Goal: Task Accomplishment & Management: Manage account settings

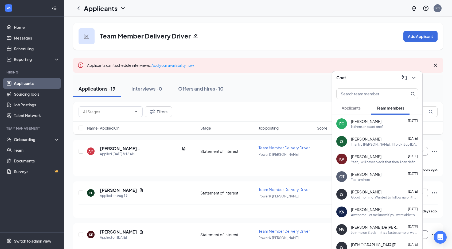
click at [375, 76] on div "Chat" at bounding box center [378, 78] width 82 height 8
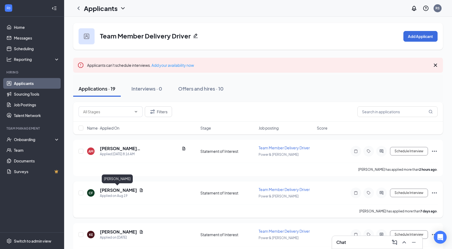
click at [121, 190] on h5 "[PERSON_NAME]" at bounding box center [118, 190] width 37 height 6
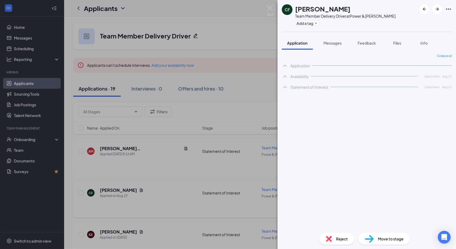
click at [121, 190] on div "CF [PERSON_NAME] Team Member Delivery Driver at Power & [PERSON_NAME] Add a tag…" at bounding box center [228, 124] width 456 height 249
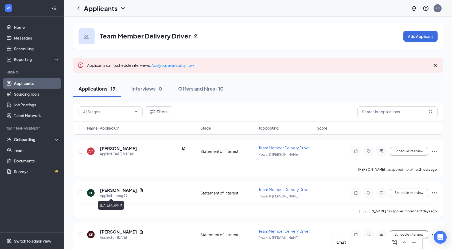
click at [111, 191] on h5 "[PERSON_NAME]" at bounding box center [118, 190] width 37 height 6
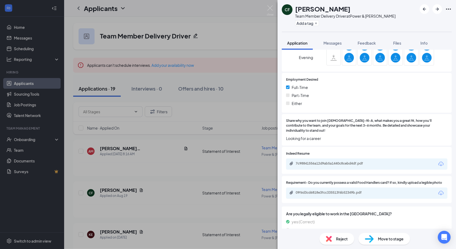
scroll to position [249, 0]
click at [358, 161] on div "7c98841556a12d9ab5a1440c8cebd4df.pdf" at bounding box center [333, 163] width 75 height 4
click at [272, 9] on img at bounding box center [270, 10] width 7 height 10
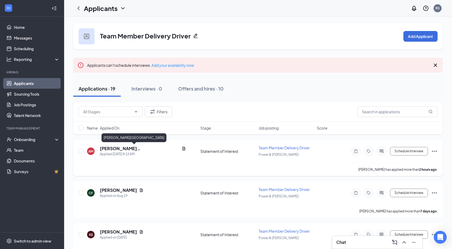
click at [118, 147] on h5 "[PERSON_NAME][GEOGRAPHIC_DATA]" at bounding box center [140, 149] width 80 height 6
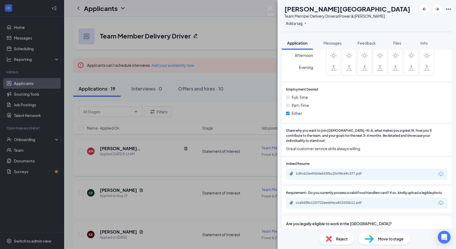
scroll to position [234, 0]
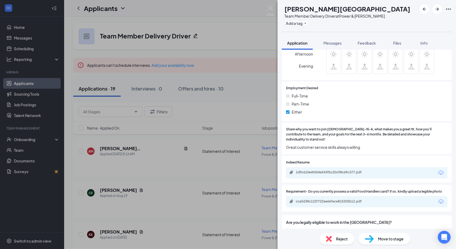
click at [360, 170] on div "1d9c610e4f604e543fbc20c98c69c377.pdf" at bounding box center [333, 172] width 75 height 4
click at [269, 13] on img at bounding box center [270, 10] width 7 height 10
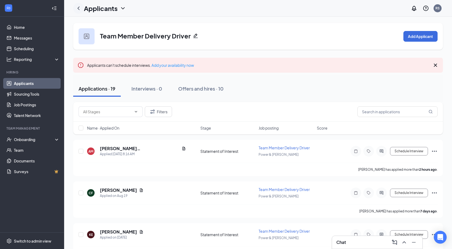
click at [77, 6] on icon "ChevronLeft" at bounding box center [78, 8] width 6 height 6
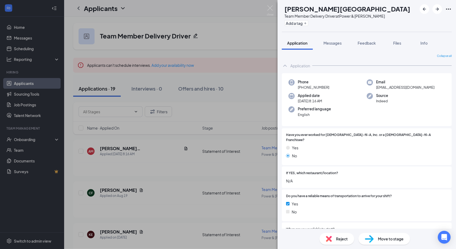
click at [75, 6] on div "AM [PERSON_NAME] Team Member Delivery Driver at Power & [PERSON_NAME] Add a tag…" at bounding box center [228, 124] width 456 height 249
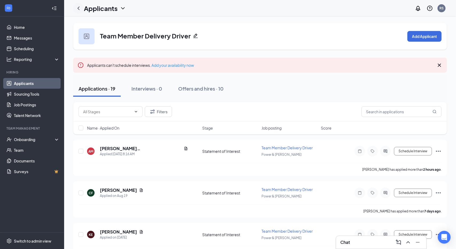
click at [81, 9] on icon "ChevronLeft" at bounding box center [78, 8] width 6 height 6
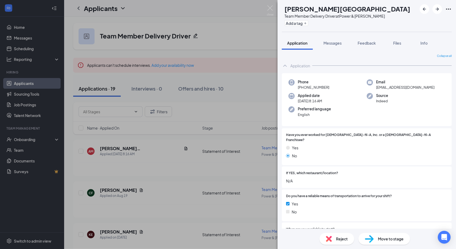
click at [79, 7] on div "AM [PERSON_NAME] Team Member Delivery Driver at Power & [PERSON_NAME] Add a tag…" at bounding box center [228, 124] width 456 height 249
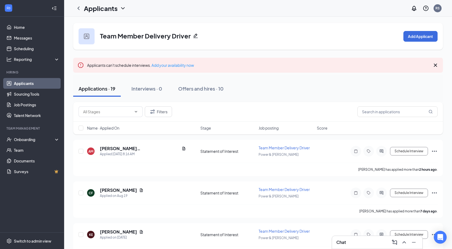
click at [79, 7] on icon "ChevronLeft" at bounding box center [79, 7] width 2 height 3
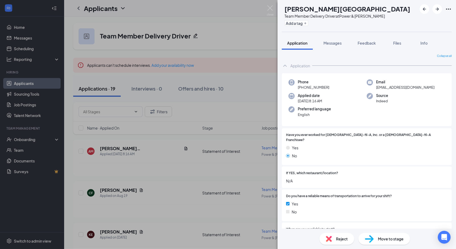
click at [78, 20] on div "AM [PERSON_NAME] Team Member Delivery Driver at Power & [PERSON_NAME] Add a tag…" at bounding box center [228, 124] width 456 height 249
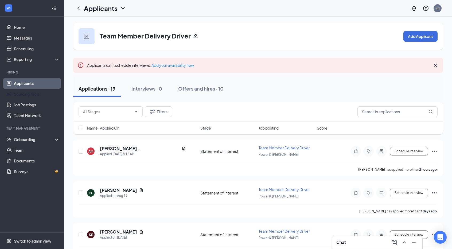
click at [16, 84] on link "Applicants" at bounding box center [37, 83] width 46 height 11
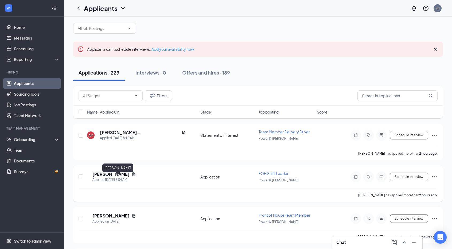
click at [108, 177] on h5 "[PERSON_NAME]" at bounding box center [110, 174] width 37 height 6
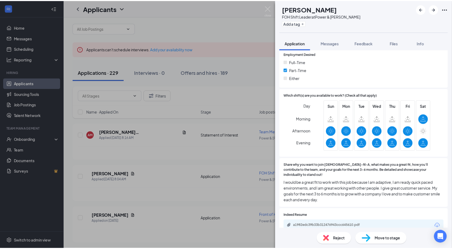
scroll to position [316, 0]
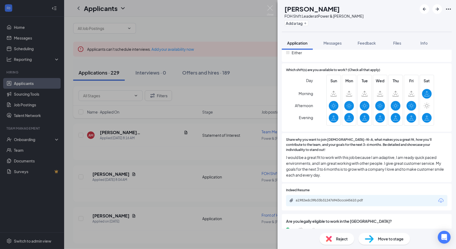
click at [352, 198] on div "a1982edc39b33b312476943ccc645610.pdf" at bounding box center [333, 200] width 75 height 4
click at [270, 7] on img at bounding box center [270, 10] width 7 height 10
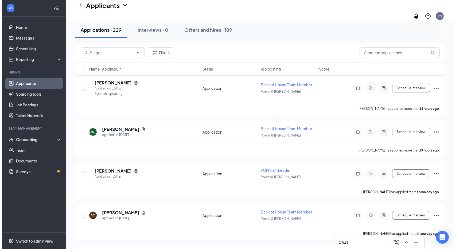
scroll to position [222, 0]
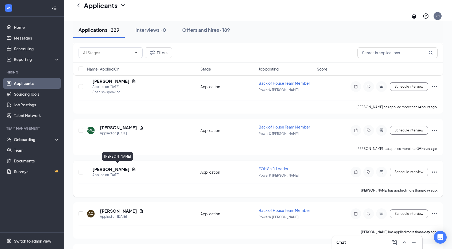
click at [107, 167] on h5 "[PERSON_NAME]" at bounding box center [110, 170] width 37 height 6
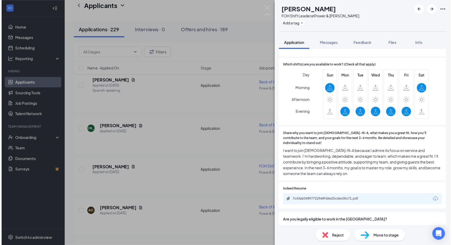
scroll to position [321, 0]
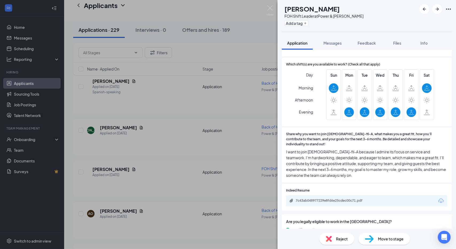
click at [357, 199] on div "7c43ab048977229e8fd6e25cdec00c71.pdf" at bounding box center [333, 201] width 75 height 4
click at [269, 7] on img at bounding box center [270, 10] width 7 height 10
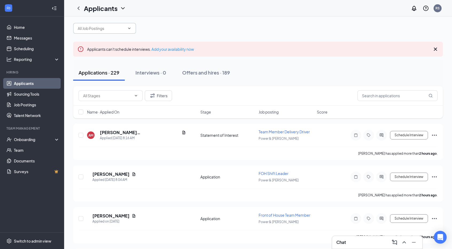
click at [97, 31] on input "text" at bounding box center [101, 28] width 47 height 6
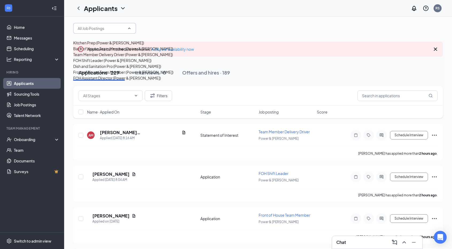
click at [102, 63] on div "FOH Shift Leader (Power & [PERSON_NAME])" at bounding box center [112, 60] width 78 height 6
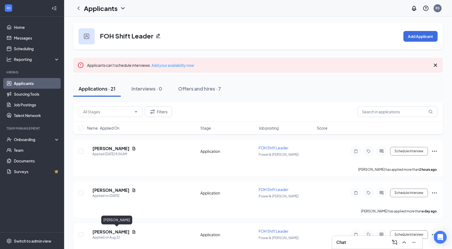
click at [115, 232] on h5 "[PERSON_NAME]" at bounding box center [110, 232] width 37 height 6
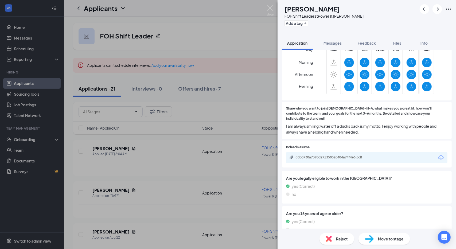
scroll to position [348, 0]
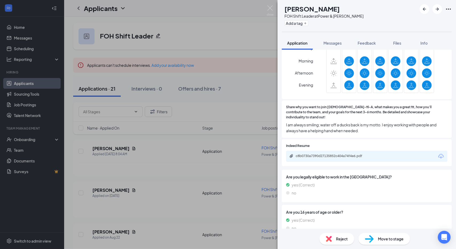
click at [388, 151] on div "c8b0730a7390d27135852c404a74f4e6.pdf" at bounding box center [366, 156] width 161 height 11
click at [354, 154] on div "c8b0730a7390d27135852c404a74f4e6.pdf" at bounding box center [333, 156] width 75 height 4
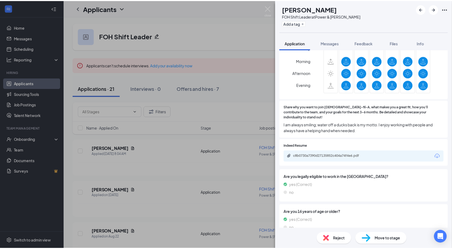
scroll to position [346, 0]
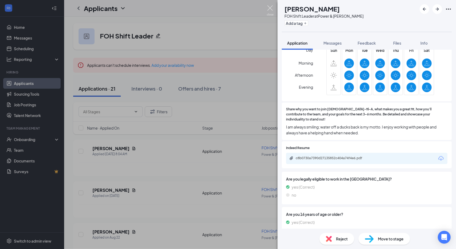
click at [269, 10] on img at bounding box center [270, 10] width 7 height 10
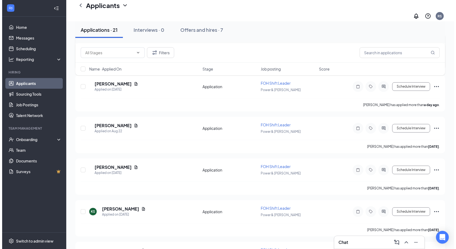
scroll to position [111, 0]
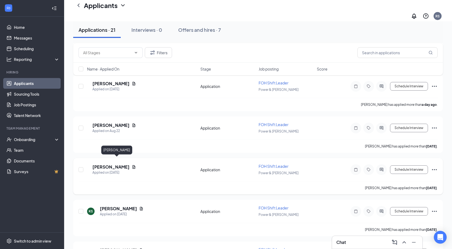
click at [118, 164] on h5 "[PERSON_NAME]" at bounding box center [110, 167] width 37 height 6
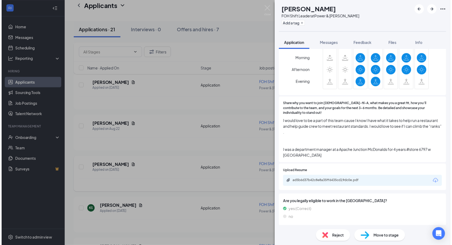
scroll to position [393, 0]
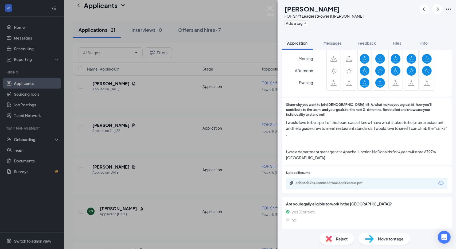
click at [383, 178] on div "ad5b6d37b42c8e8a35ff6435cd19dc0e.pdf" at bounding box center [366, 183] width 161 height 11
click at [358, 181] on div "ad5b6d37b42c8e8a35ff6435cd19dc0e.pdf" at bounding box center [333, 183] width 75 height 4
click at [269, 12] on img at bounding box center [270, 10] width 7 height 10
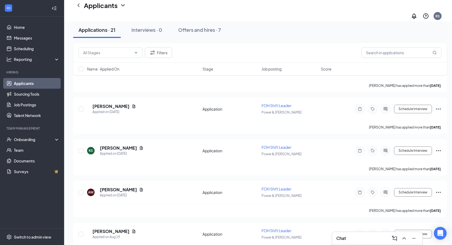
scroll to position [172, 0]
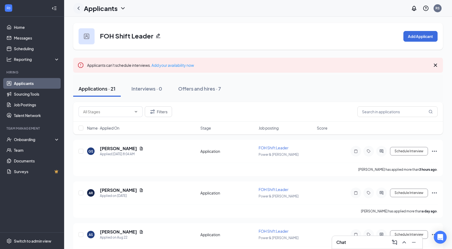
click at [79, 8] on icon "ChevronLeft" at bounding box center [78, 8] width 6 height 6
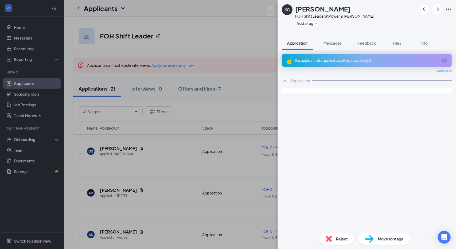
click at [180, 36] on div "KG [PERSON_NAME] FOH Shift Leader at Power & [PERSON_NAME] Add a tag Applicatio…" at bounding box center [228, 124] width 456 height 249
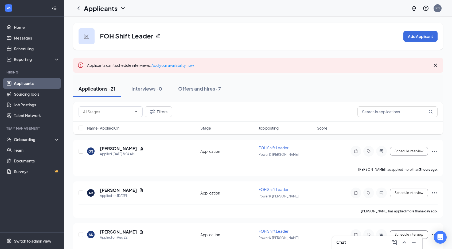
click at [33, 78] on li "Hiring Applicants Sourcing Tools Job Postings Talent Network" at bounding box center [32, 95] width 64 height 51
click at [37, 81] on link "Applicants" at bounding box center [37, 83] width 46 height 11
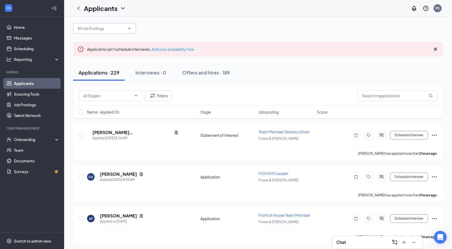
click at [94, 31] on input "text" at bounding box center [101, 28] width 47 height 6
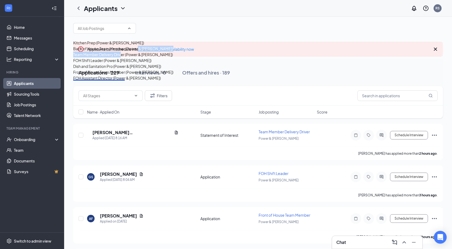
drag, startPoint x: 125, startPoint y: 78, endPoint x: 151, endPoint y: 58, distance: 32.6
click at [151, 58] on div "Kitchen Prep (Power & McKellips) Back of House Team Member (Power & McKellips) …" at bounding box center [123, 60] width 100 height 41
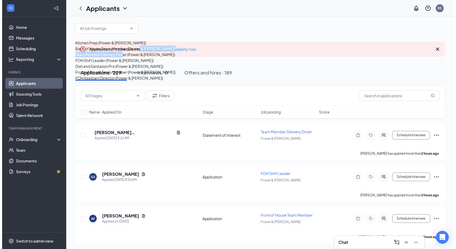
scroll to position [35, 0]
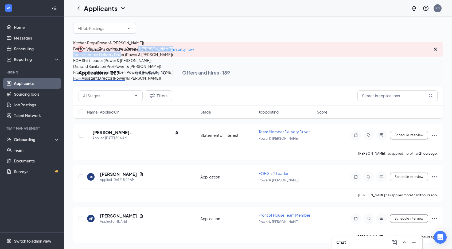
click at [131, 81] on div "FOH Assistant Director (Power & [PERSON_NAME])" at bounding box center [117, 78] width 88 height 6
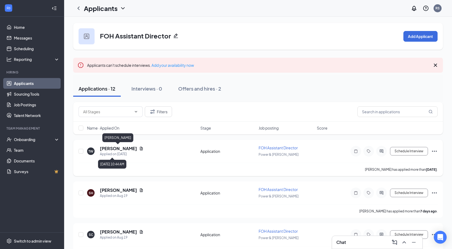
click at [125, 149] on h5 "Tatyana Watson" at bounding box center [118, 149] width 37 height 6
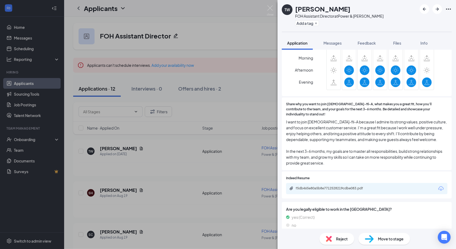
scroll to position [352, 0]
click at [348, 186] on div "f5db465e80a5b8e7712528219cdbe083.pdf" at bounding box center [333, 188] width 75 height 4
click at [268, 8] on img at bounding box center [270, 10] width 7 height 10
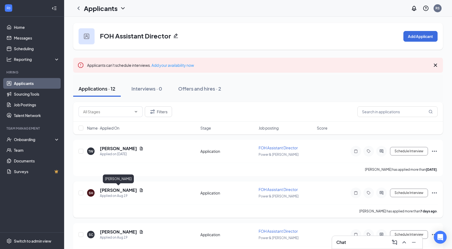
click at [124, 190] on h5 "Sela Hetherington" at bounding box center [118, 190] width 37 height 6
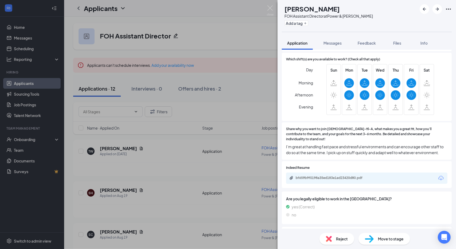
scroll to position [354, 0]
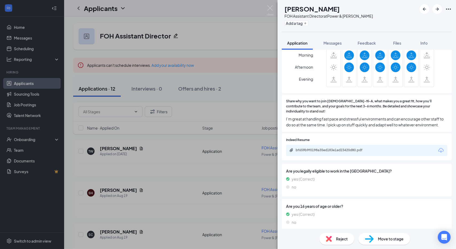
click at [388, 145] on div "bf659b9f0198a35ed183e1ad23420d80.pdf" at bounding box center [366, 150] width 161 height 11
click at [361, 148] on div "bf659b9f0198a35ed183e1ad23420d80.pdf" at bounding box center [333, 150] width 75 height 4
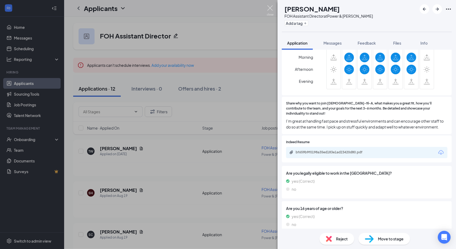
click at [270, 12] on img at bounding box center [270, 10] width 7 height 10
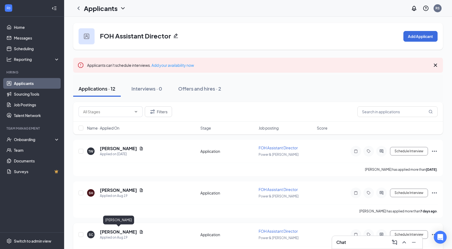
click at [129, 230] on h5 "Salvador Calderon" at bounding box center [118, 232] width 37 height 6
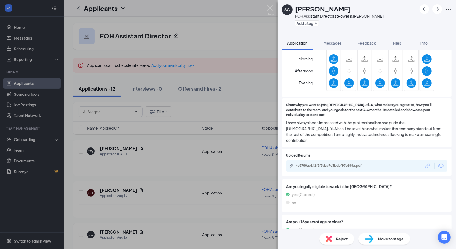
scroll to position [371, 0]
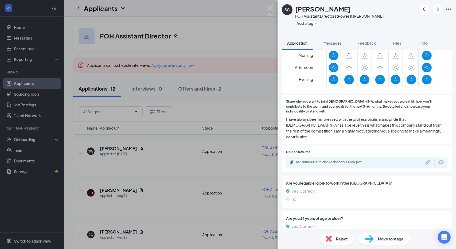
click at [352, 156] on div "Upload Resume 4e8788ae142f5f3dac7c3bdbf97e188a.pdf" at bounding box center [367, 158] width 170 height 27
click at [357, 160] on div "4e8788ae142f5f3dac7c3bdbf97e188a.pdf" at bounding box center [333, 162] width 75 height 4
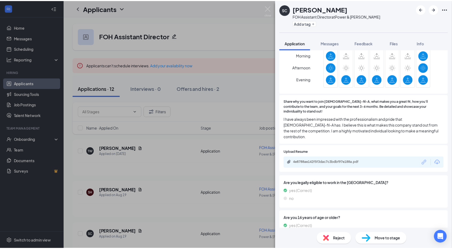
scroll to position [369, 0]
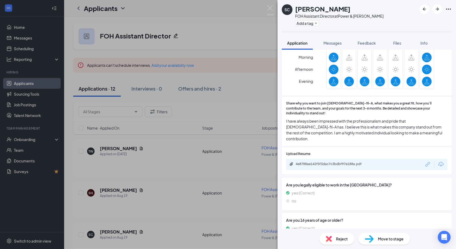
click at [268, 12] on img at bounding box center [270, 10] width 7 height 10
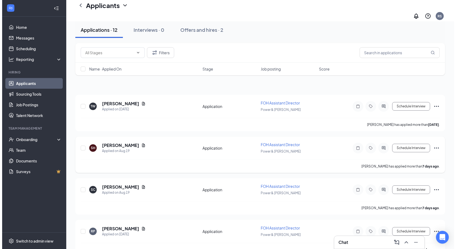
scroll to position [67, 0]
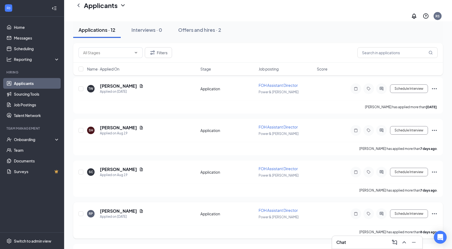
click at [124, 208] on h5 "Rebecca Penrod" at bounding box center [118, 211] width 37 height 6
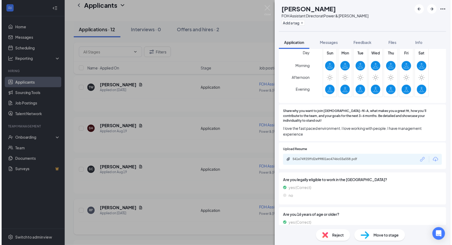
scroll to position [376, 0]
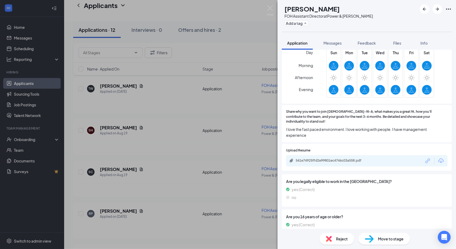
click at [350, 159] on div "541e74925ffd2e99801ec4746c03a558.pdf" at bounding box center [333, 161] width 87 height 5
click at [201, 77] on div "RP Rebecca Penrod FOH Assistant Director at Power & McKellips Add a tag Applica…" at bounding box center [228, 124] width 456 height 249
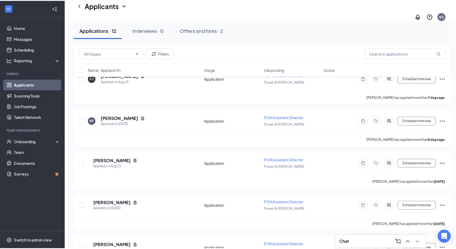
scroll to position [164, 0]
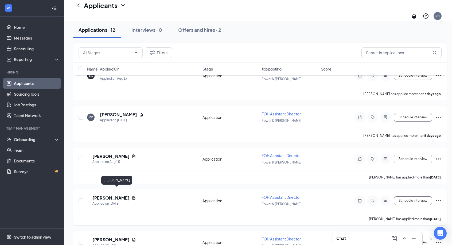
click at [117, 195] on h5 "Angel Lopez" at bounding box center [110, 198] width 37 height 6
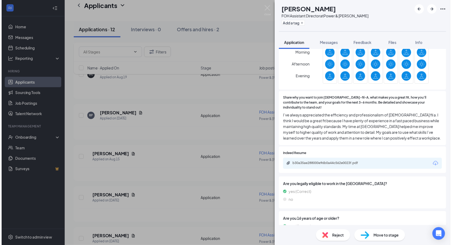
scroll to position [372, 0]
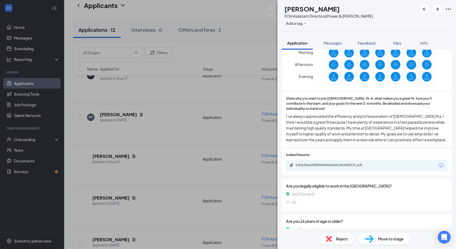
click at [355, 163] on div "b30a35ae288000e96b0a44c562e0023f.pdf" at bounding box center [333, 165] width 75 height 4
click at [269, 10] on img at bounding box center [270, 10] width 7 height 10
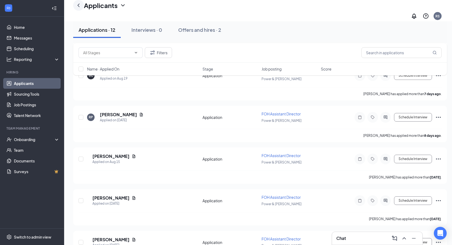
click at [79, 9] on icon "ChevronLeft" at bounding box center [78, 5] width 6 height 6
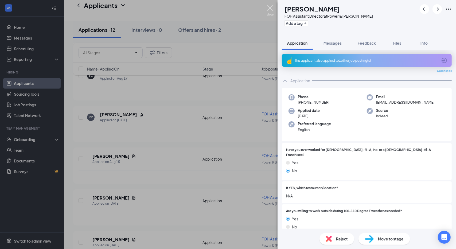
click at [271, 7] on img at bounding box center [270, 10] width 7 height 10
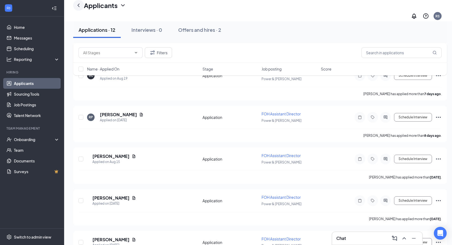
click at [78, 6] on icon "ChevronLeft" at bounding box center [78, 5] width 6 height 6
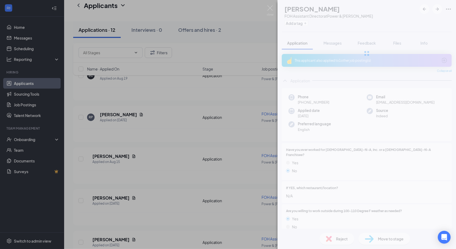
click at [124, 6] on div "AL Angel Lopez FOH Assistant Director at Power & McKellips Add a tag Applicatio…" at bounding box center [228, 124] width 456 height 249
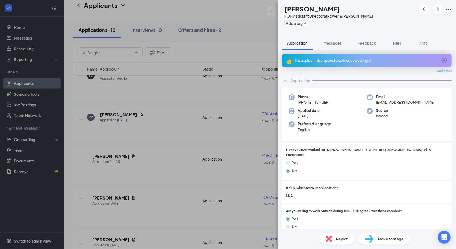
click at [124, 6] on icon "ChevronDown" at bounding box center [122, 5] width 3 height 2
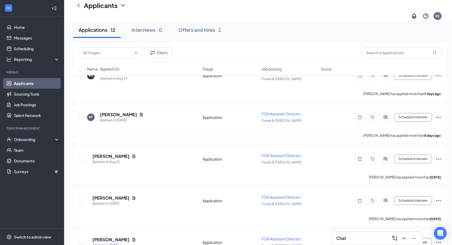
click at [124, 9] on icon "ChevronDown" at bounding box center [123, 5] width 6 height 6
click at [123, 9] on icon "ChevronDown" at bounding box center [123, 5] width 6 height 6
click at [261, 25] on div "Applications · 12 Interviews · 0 Offers and hires · 2" at bounding box center [260, 30] width 374 height 16
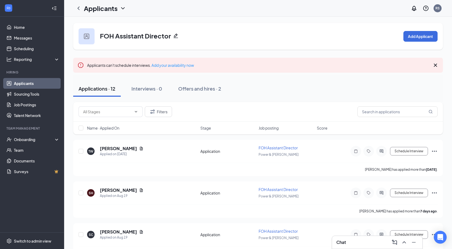
click at [41, 80] on link "Applicants" at bounding box center [37, 83] width 46 height 11
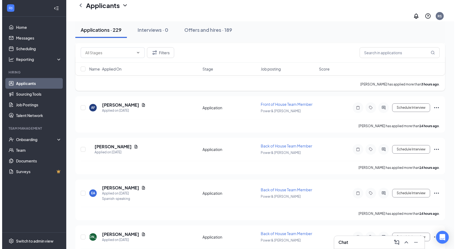
scroll to position [116, 0]
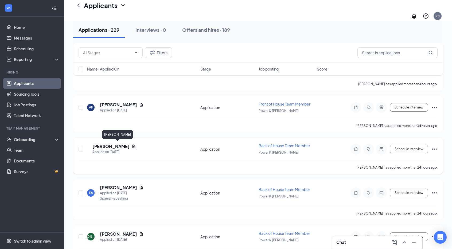
click at [113, 146] on h5 "[PERSON_NAME]" at bounding box center [110, 147] width 37 height 6
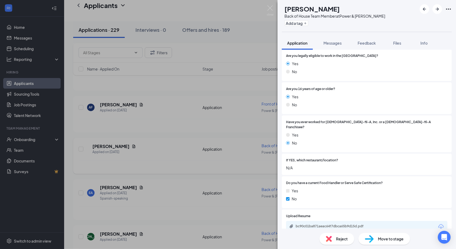
scroll to position [99, 0]
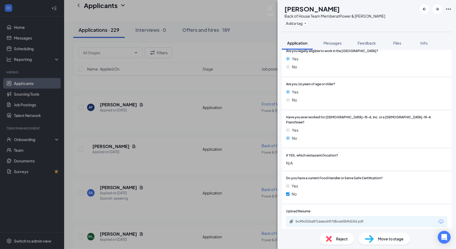
click at [350, 219] on div "bc90c01ba871aeac64f7dbca65b9d15d.pdf" at bounding box center [333, 221] width 75 height 4
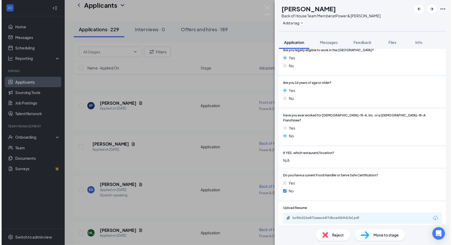
scroll to position [97, 0]
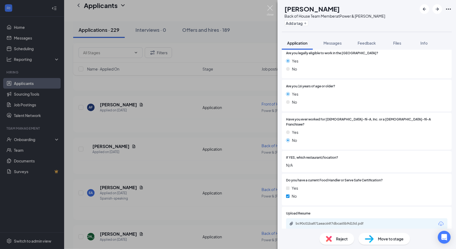
click at [272, 10] on img at bounding box center [270, 10] width 7 height 10
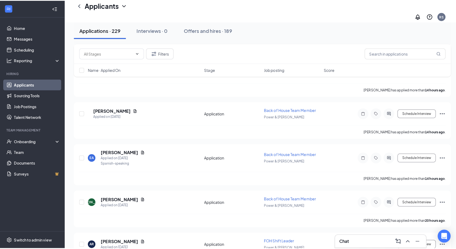
scroll to position [155, 0]
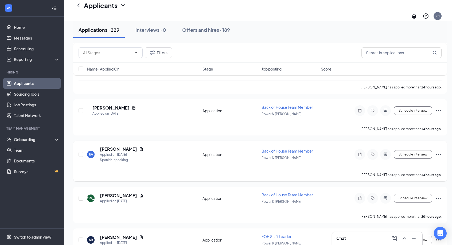
click at [120, 146] on h5 "[PERSON_NAME]" at bounding box center [118, 149] width 37 height 6
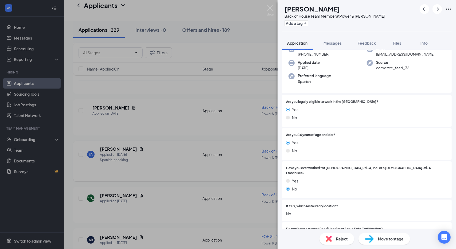
scroll to position [84, 0]
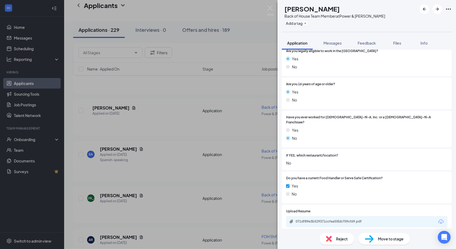
click at [338, 219] on div "071df89e3b529371ccfea55bb759cf69.pdf" at bounding box center [333, 221] width 75 height 4
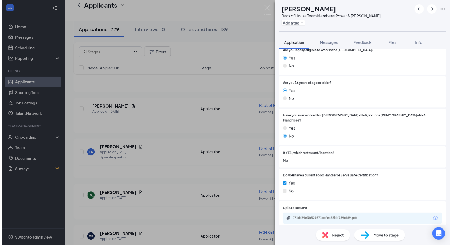
scroll to position [82, 0]
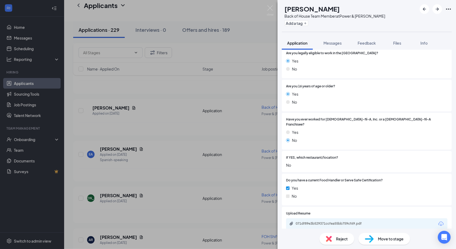
click at [264, 8] on div "EA Elisa L Alvarez Back of House Team Member at Power & McKellips Add a tag App…" at bounding box center [228, 124] width 456 height 249
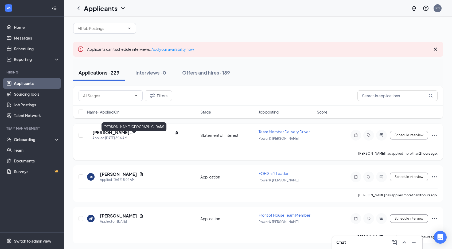
click at [121, 136] on h5 "[PERSON_NAME][GEOGRAPHIC_DATA]" at bounding box center [132, 133] width 80 height 6
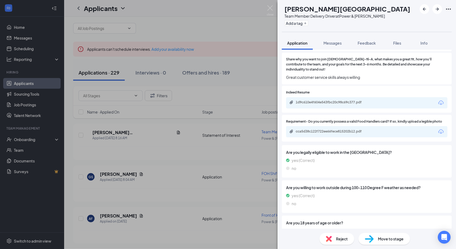
scroll to position [306, 0]
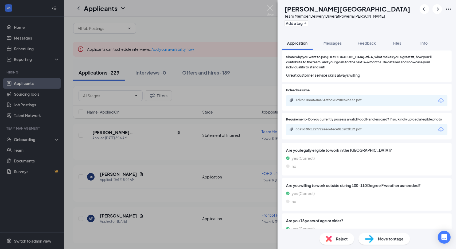
click at [345, 238] on span "Reject" at bounding box center [342, 239] width 12 height 6
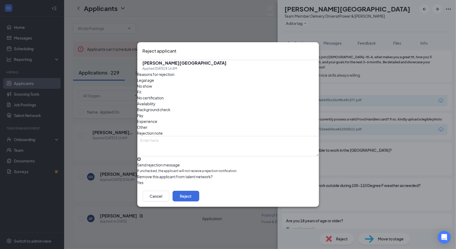
click at [141, 157] on input "Send rejection message If unchecked, the applicant will not receive a rejection…" at bounding box center [138, 158] width 3 height 3
checkbox input "true"
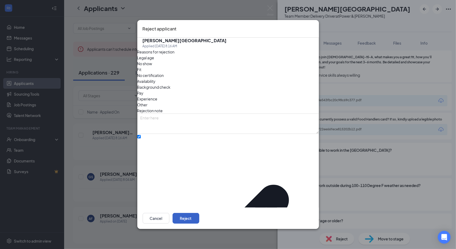
click at [199, 213] on button "Reject" at bounding box center [186, 218] width 27 height 11
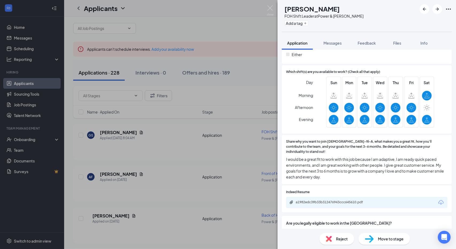
scroll to position [314, 0]
click at [238, 138] on div "GS [PERSON_NAME] FOH Shift Leader at Power & [PERSON_NAME] Add a tag Applicatio…" at bounding box center [228, 124] width 456 height 249
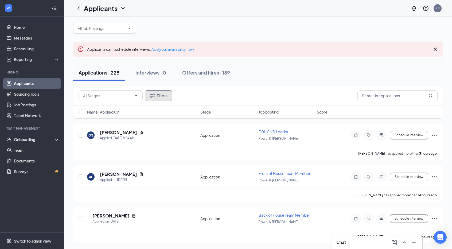
click at [158, 101] on button "Filters" at bounding box center [158, 95] width 27 height 11
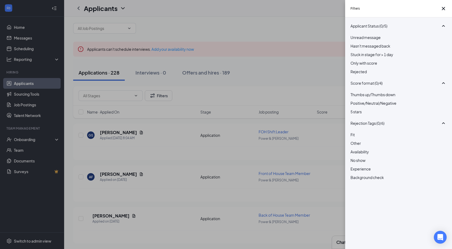
click at [334, 154] on div "Filters Applicant Status (0/5) Unread message Hasn't messaged back Stuck in sta…" at bounding box center [226, 124] width 452 height 249
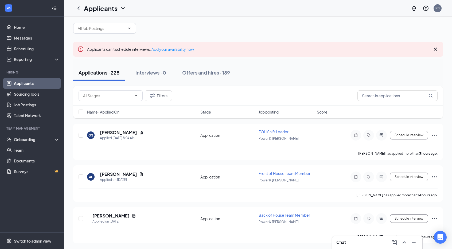
click at [327, 115] on span "Score" at bounding box center [322, 111] width 11 height 5
click at [307, 92] on div "Filters" at bounding box center [258, 96] width 370 height 20
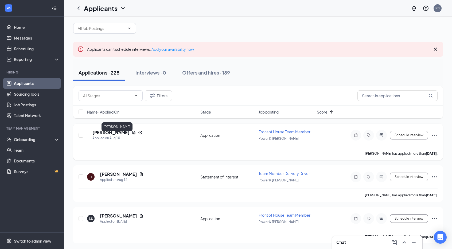
click at [113, 136] on h5 "Ciara Johnson" at bounding box center [110, 133] width 37 height 6
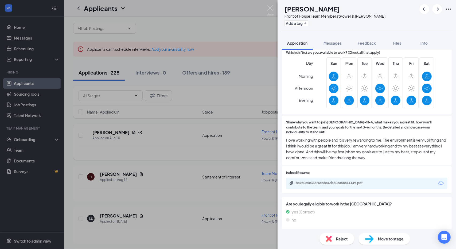
scroll to position [398, 0]
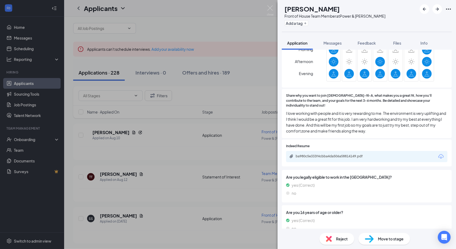
click at [343, 154] on div "ba980c5e333f4cbba4da506a58814149.pdf" at bounding box center [333, 156] width 75 height 4
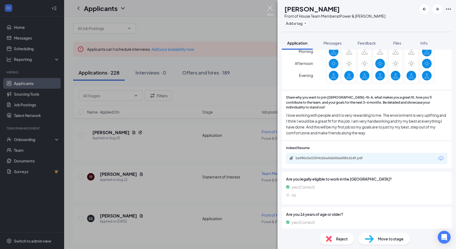
click at [272, 10] on img at bounding box center [270, 10] width 7 height 10
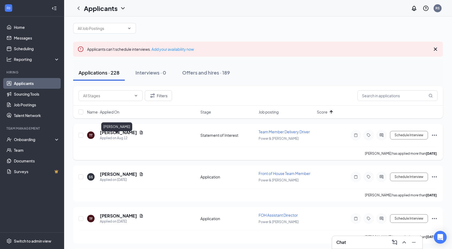
click at [108, 136] on h5 "[PERSON_NAME]" at bounding box center [118, 133] width 37 height 6
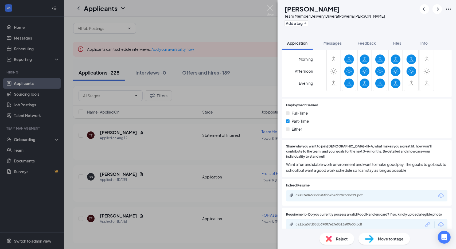
scroll to position [217, 0]
click at [397, 190] on div "c2a57e0e600d0af4bb7b26bf893c0d29.pdf" at bounding box center [366, 195] width 161 height 11
click at [356, 193] on div "c2a57e0e600d0af4bb7b26bf893c0d29.pdf" at bounding box center [333, 195] width 75 height 4
click at [335, 234] on div "Reject" at bounding box center [337, 239] width 35 height 12
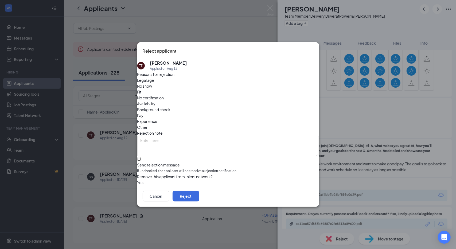
click at [141, 157] on input "Send rejection message If unchecked, the applicant will not receive a rejection…" at bounding box center [138, 158] width 3 height 3
checkbox input "true"
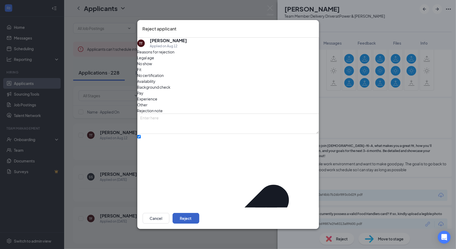
click at [199, 215] on button "Reject" at bounding box center [186, 218] width 27 height 11
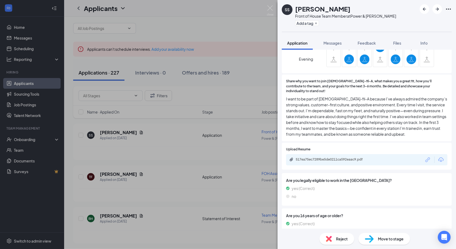
scroll to position [395, 0]
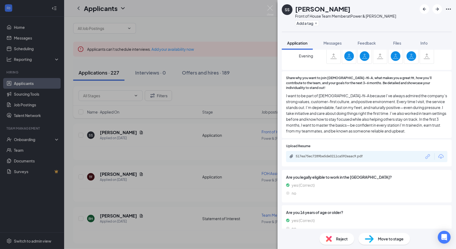
click at [345, 154] on div "517ea75ec7289be5de0211ca592eaac9.pdf" at bounding box center [333, 156] width 75 height 4
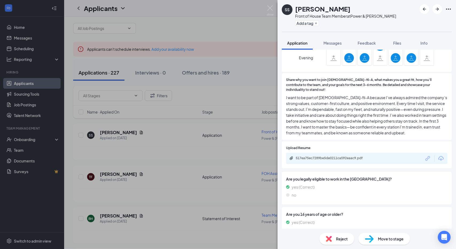
click at [334, 234] on div "Reject" at bounding box center [337, 239] width 35 height 12
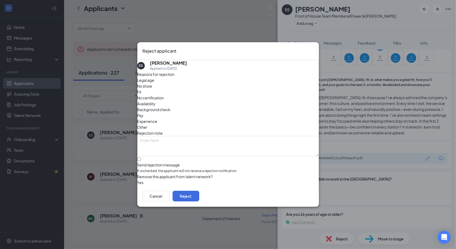
click at [219, 160] on div "Reasons for rejection Legal age No show Fit No certification Availability Backg…" at bounding box center [228, 128] width 182 height 114
click at [141, 158] on input "Send rejection message If unchecked, the applicant will not receive a rejection…" at bounding box center [138, 158] width 3 height 3
checkbox input "true"
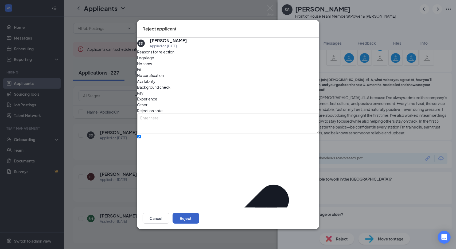
click at [199, 213] on button "Reject" at bounding box center [186, 218] width 27 height 11
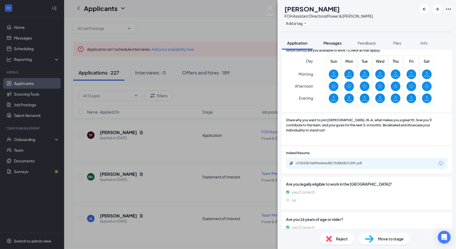
scroll to position [336, 0]
click at [350, 161] on div "c7d333b7e09fe4efad8175d0b0b7c39f.pdf" at bounding box center [333, 163] width 75 height 4
click at [340, 161] on div "c7d333b7e09fe4efad8175d0b0b7c39f.pdf" at bounding box center [333, 163] width 75 height 4
click at [271, 9] on img at bounding box center [270, 10] width 7 height 10
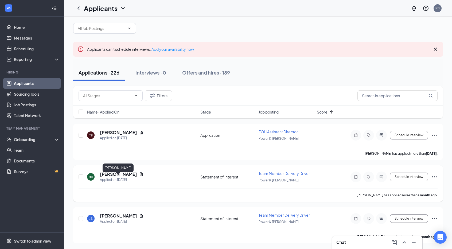
click at [132, 177] on h5 "Benjamin Henson" at bounding box center [118, 174] width 37 height 6
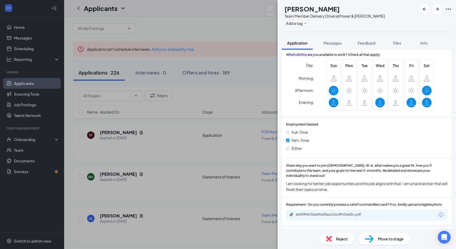
scroll to position [223, 0]
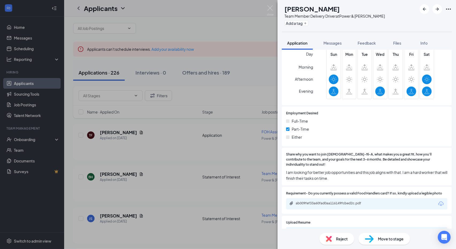
click at [348, 201] on div "ab009fef33a60fad0aa116149fcbed2c.pdf" at bounding box center [333, 203] width 75 height 4
click at [329, 227] on div "1ee30aed607192924aab47cc12dd6543.pdf" at bounding box center [366, 232] width 161 height 11
click at [332, 230] on div "1ee30aed607192924aab47cc12dd6543.pdf" at bounding box center [333, 232] width 75 height 4
click at [344, 238] on span "Reject" at bounding box center [342, 239] width 12 height 6
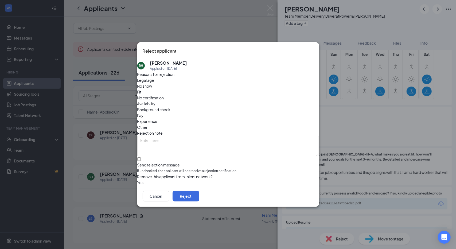
click at [216, 160] on div "Reasons for rejection Legal age No show Fit No certification Availability Backg…" at bounding box center [228, 128] width 182 height 114
click at [141, 157] on input "Send rejection message If unchecked, the applicant will not receive a rejection…" at bounding box center [138, 158] width 3 height 3
checkbox input "true"
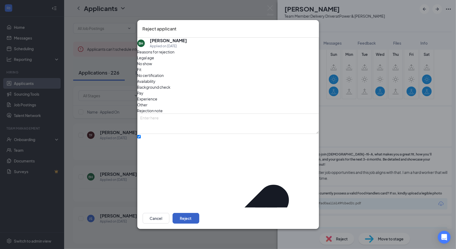
click at [199, 213] on button "Reject" at bounding box center [186, 218] width 27 height 11
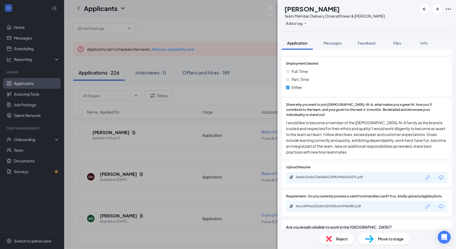
scroll to position [258, 0]
click at [357, 165] on div at bounding box center [379, 167] width 137 height 5
click at [340, 175] on div "6ae8c1b4ac72e66841190b3946343d76.pdf" at bounding box center [333, 177] width 87 height 5
click at [344, 238] on span "Reject" at bounding box center [342, 239] width 12 height 6
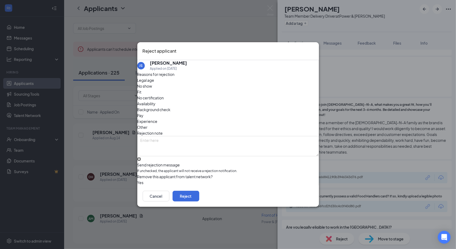
click at [141, 157] on input "Send rejection message If unchecked, the applicant will not receive a rejection…" at bounding box center [138, 158] width 3 height 3
checkbox input "true"
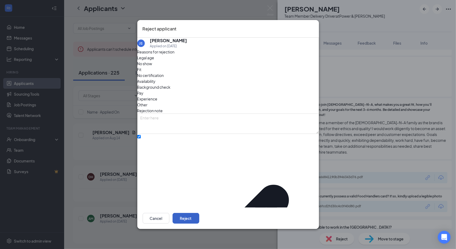
click at [199, 213] on button "Reject" at bounding box center [186, 218] width 27 height 11
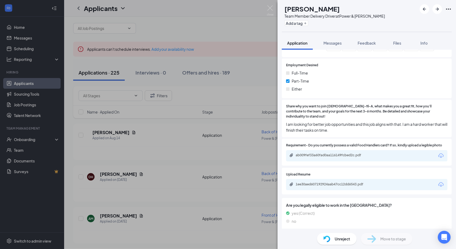
scroll to position [272, 0]
click at [327, 182] on div "1ee30aed607192924aab47cc12dd6543.pdf" at bounding box center [333, 184] width 75 height 4
click at [267, 5] on div "BH Benjamin Henson Team Member Delivery Driver at Power & McKellips Add a tag A…" at bounding box center [228, 124] width 456 height 249
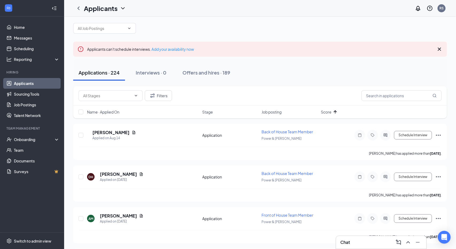
click at [270, 8] on div "Applicants RS" at bounding box center [260, 8] width 392 height 17
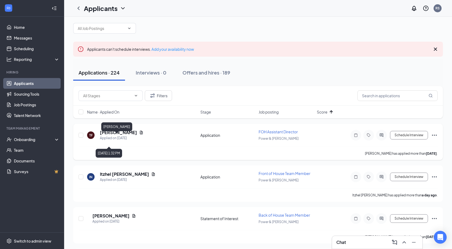
click at [106, 136] on h5 "Travis Foust" at bounding box center [118, 133] width 37 height 6
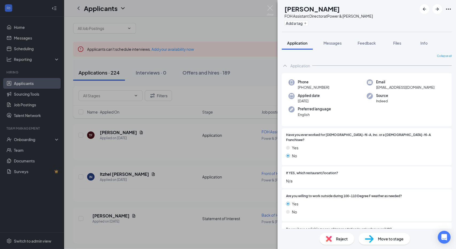
click at [330, 234] on div "Reject" at bounding box center [337, 239] width 35 height 12
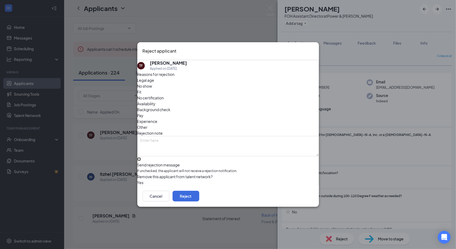
click at [141, 157] on input "Send rejection message If unchecked, the applicant will not receive a rejection…" at bounding box center [138, 158] width 3 height 3
checkbox input "true"
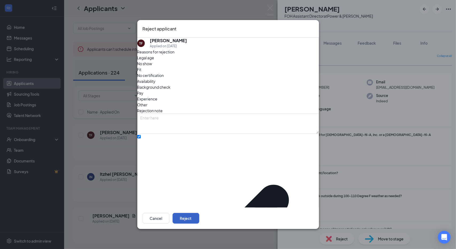
click at [199, 213] on button "Reject" at bounding box center [186, 218] width 27 height 11
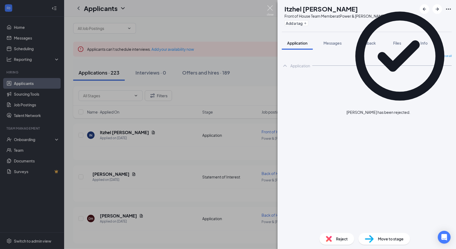
click at [270, 10] on img at bounding box center [270, 10] width 7 height 10
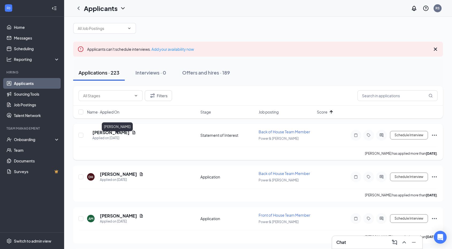
click at [115, 136] on h5 "Roger Carrera" at bounding box center [110, 133] width 37 height 6
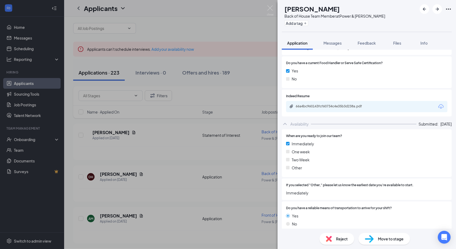
scroll to position [199, 0]
click at [368, 105] on div "66a4bc960143fcf60734c4e35b3d238a.pdf" at bounding box center [333, 107] width 75 height 4
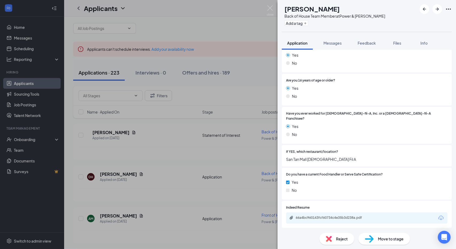
scroll to position [0, 0]
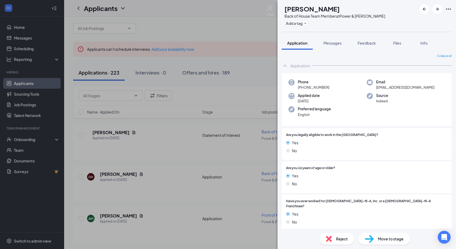
click at [344, 244] on div "Reject" at bounding box center [337, 239] width 35 height 12
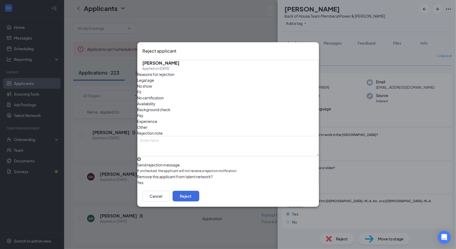
click at [141, 157] on input "Send rejection message If unchecked, the applicant will not receive a rejection…" at bounding box center [138, 158] width 3 height 3
checkbox input "true"
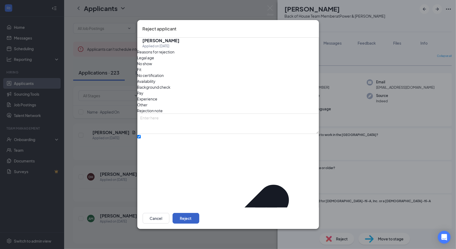
click at [199, 213] on button "Reject" at bounding box center [186, 218] width 27 height 11
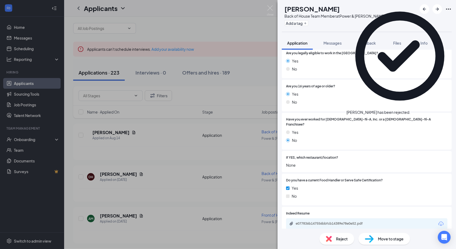
scroll to position [84, 0]
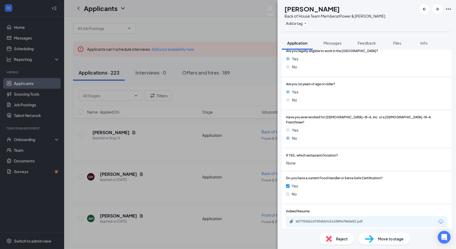
click at [332, 219] on div "e077836b147556bbfcb14389e78e0e52.pdf" at bounding box center [333, 221] width 75 height 4
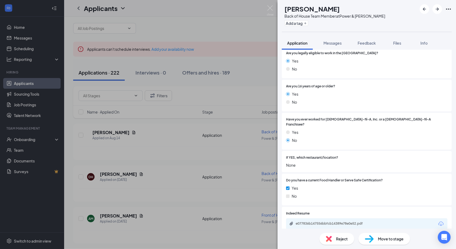
click at [337, 236] on span "Reject" at bounding box center [342, 239] width 12 height 6
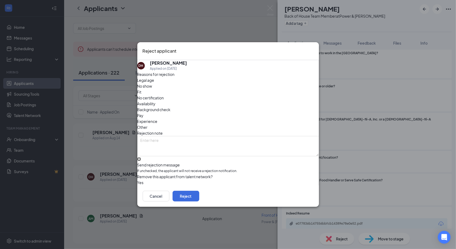
click at [141, 157] on input "Send rejection message If unchecked, the applicant will not receive a rejection…" at bounding box center [138, 158] width 3 height 3
checkbox input "true"
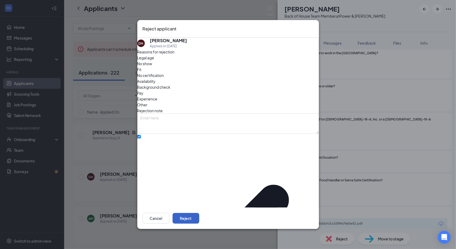
click at [199, 213] on button "Reject" at bounding box center [186, 218] width 27 height 11
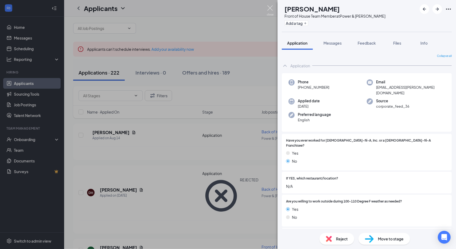
click at [269, 10] on img at bounding box center [270, 10] width 7 height 10
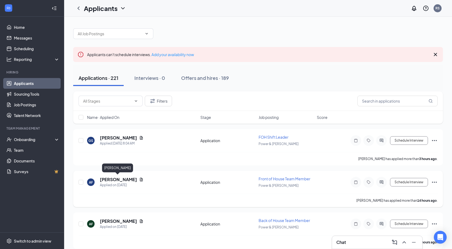
click at [125, 179] on h5 "[PERSON_NAME]" at bounding box center [118, 180] width 37 height 6
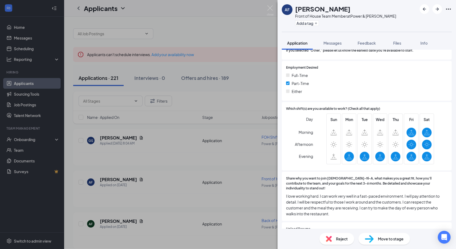
scroll to position [392, 0]
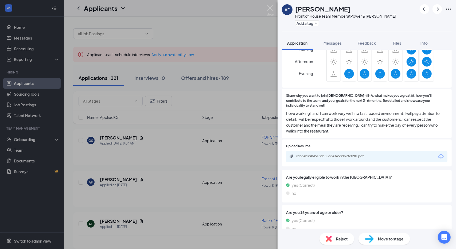
click at [358, 154] on div "9cb3eb2904510dc55d8e3e50db7fcb9b.pdf" at bounding box center [333, 156] width 75 height 4
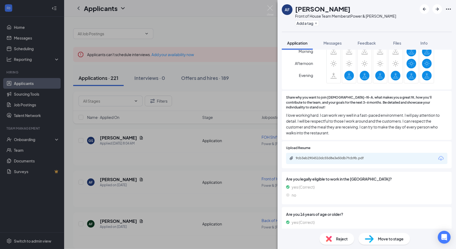
click at [337, 237] on span "Reject" at bounding box center [342, 239] width 12 height 6
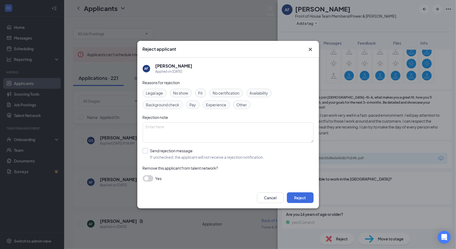
click at [228, 157] on input "Send rejection message If unchecked, the applicant will not receive a rejection…" at bounding box center [204, 154] width 122 height 12
checkbox input "true"
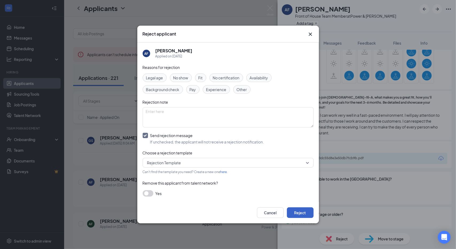
click at [309, 216] on button "Reject" at bounding box center [300, 212] width 27 height 11
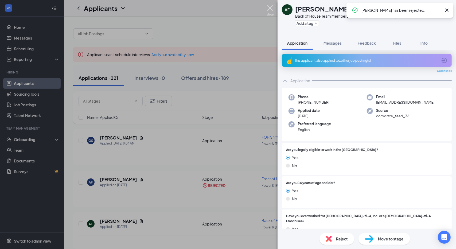
click at [269, 10] on img at bounding box center [270, 10] width 7 height 10
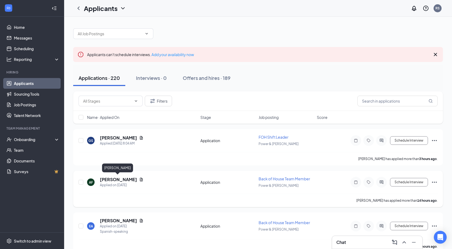
click at [122, 177] on h5 "[PERSON_NAME]" at bounding box center [118, 180] width 37 height 6
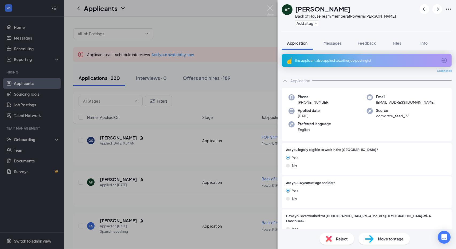
click at [337, 239] on span "Reject" at bounding box center [342, 239] width 12 height 6
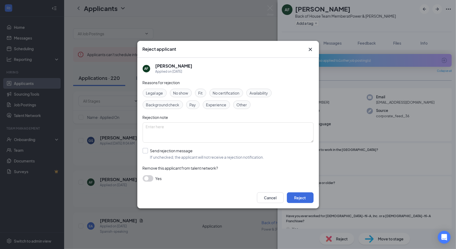
click at [168, 153] on input "Send rejection message If unchecked, the applicant will not receive a rejection…" at bounding box center [204, 154] width 122 height 12
checkbox input "true"
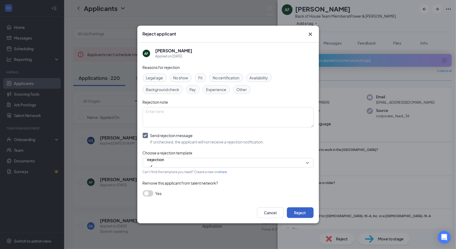
click at [302, 211] on button "Reject" at bounding box center [300, 212] width 27 height 11
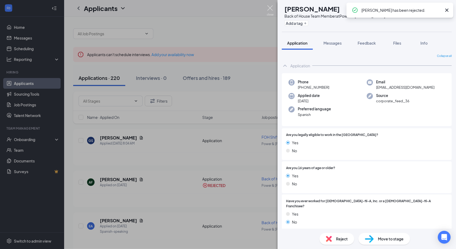
click at [272, 13] on img at bounding box center [270, 10] width 7 height 10
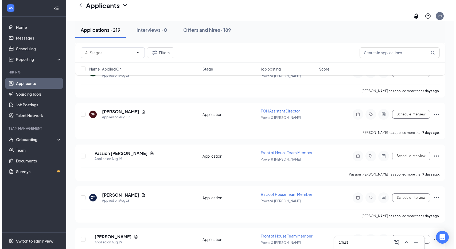
scroll to position [1950, 0]
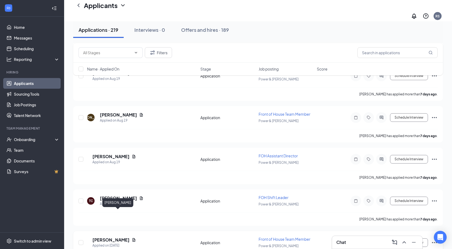
click at [119, 237] on h5 "Nadiya Morales" at bounding box center [110, 240] width 37 height 6
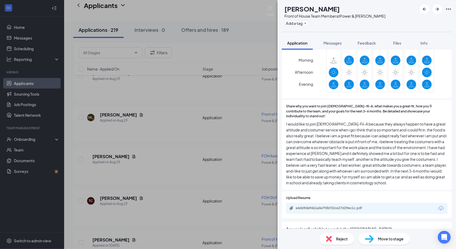
scroll to position [367, 0]
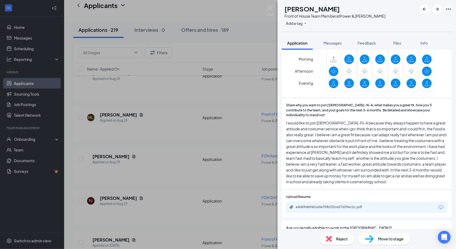
click at [349, 205] on div "e4d69de9461a0e7f0bf32ce27d29ec1c.pdf" at bounding box center [333, 207] width 75 height 4
click at [269, 6] on img at bounding box center [270, 10] width 7 height 10
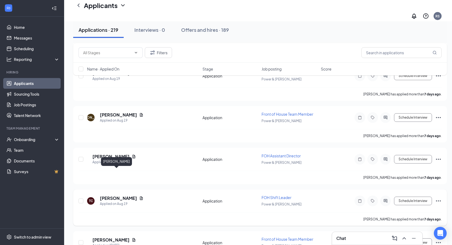
click at [115, 195] on h5 "[PERSON_NAME]" at bounding box center [118, 198] width 37 height 6
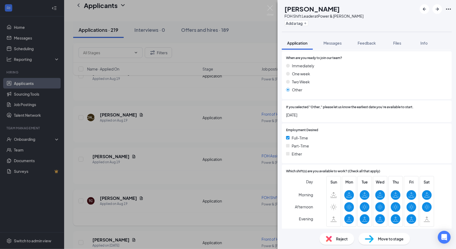
scroll to position [241, 0]
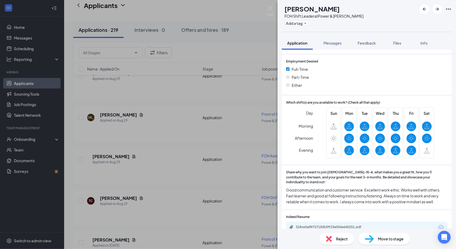
click at [372, 193] on span "Good communication and customer service. Excellent work ethic. Works well with …" at bounding box center [366, 196] width 161 height 18
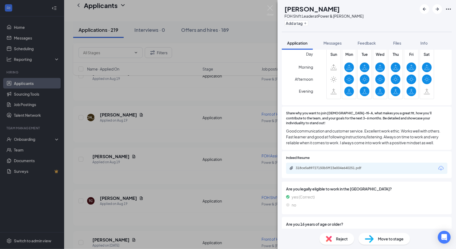
scroll to position [377, 0]
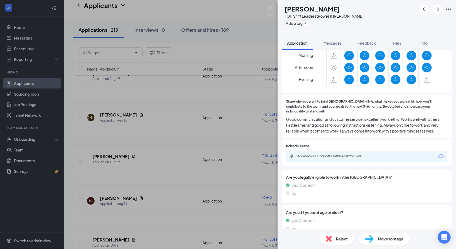
click at [341, 154] on div "318ce5a89727150b5ff23e004e640251.pdf" at bounding box center [333, 156] width 75 height 4
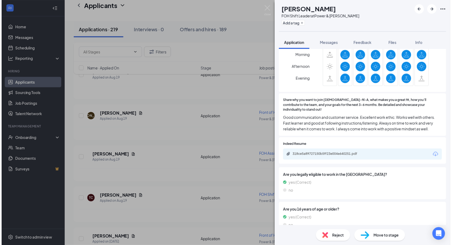
scroll to position [375, 0]
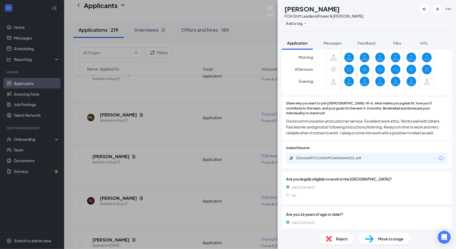
click at [273, 12] on img at bounding box center [270, 10] width 7 height 10
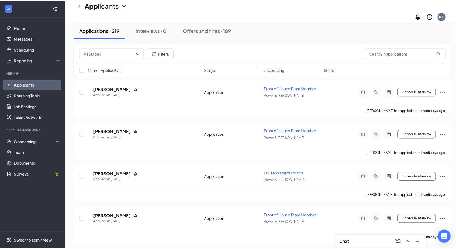
scroll to position [2351, 0]
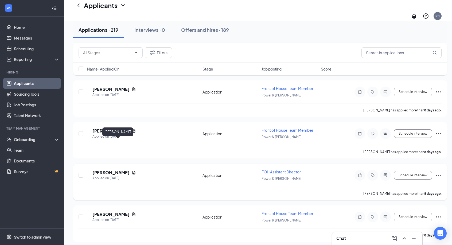
click at [122, 170] on h5 "Rebecca Penrod" at bounding box center [110, 173] width 37 height 6
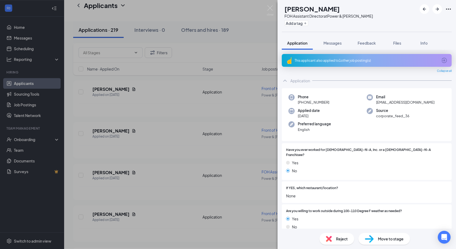
click at [329, 238] on img at bounding box center [329, 239] width 6 height 6
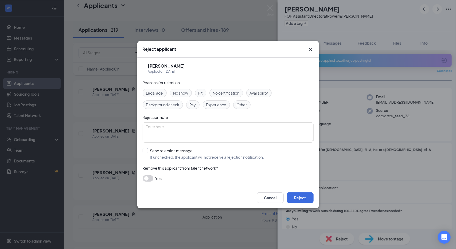
click at [188, 157] on input "Send rejection message If unchecked, the applicant will not receive a rejection…" at bounding box center [204, 154] width 122 height 12
checkbox input "true"
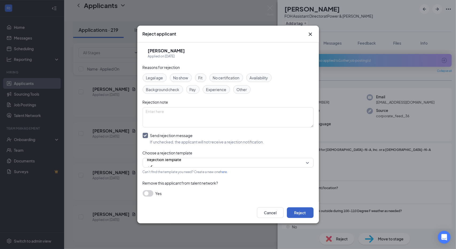
click at [312, 217] on button "Reject" at bounding box center [300, 212] width 27 height 11
